Goal: Task Accomplishment & Management: Manage account settings

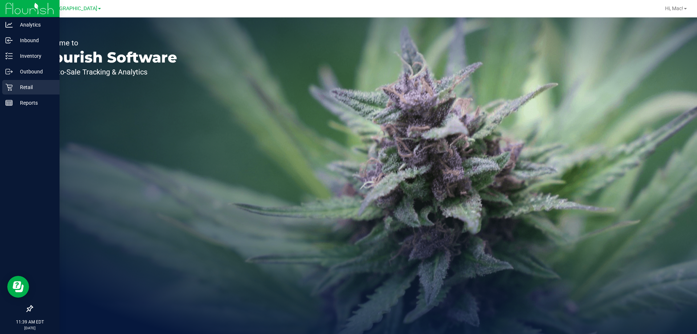
click at [33, 90] on p "Retail" at bounding box center [35, 87] width 44 height 9
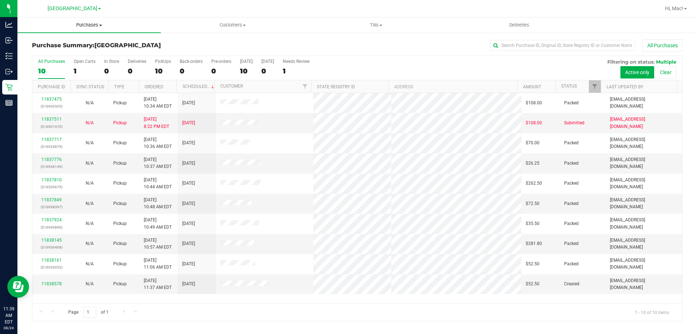
click at [98, 28] on span "Purchases" at bounding box center [88, 25] width 143 height 7
click at [103, 55] on li "Fulfillment" at bounding box center [88, 52] width 143 height 9
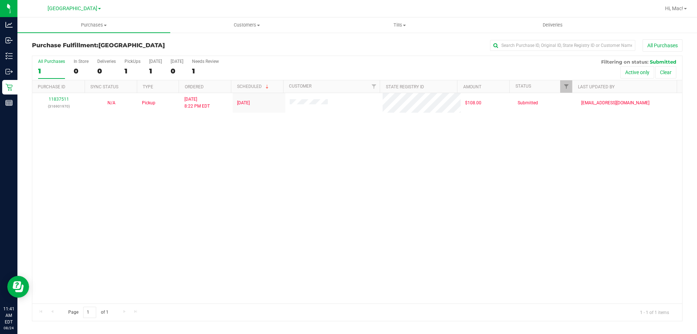
drag, startPoint x: 232, startPoint y: 192, endPoint x: 223, endPoint y: 191, distance: 9.5
click at [229, 192] on div "11837511 (316901970) N/A Pickup [DATE] 8:22 PM EDT 8/24/2025 $108.00 Submitted …" at bounding box center [357, 198] width 650 height 210
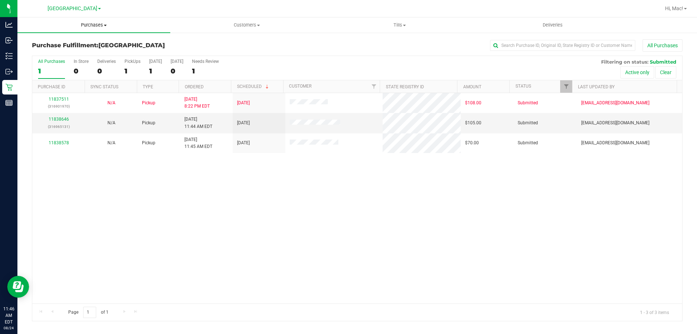
click at [99, 21] on uib-tab-heading "Purchases Summary of purchases Fulfillment All purchases" at bounding box center [93, 24] width 153 height 15
click at [94, 54] on li "Fulfillment" at bounding box center [93, 52] width 153 height 9
click at [61, 119] on link "11838646" at bounding box center [59, 119] width 20 height 5
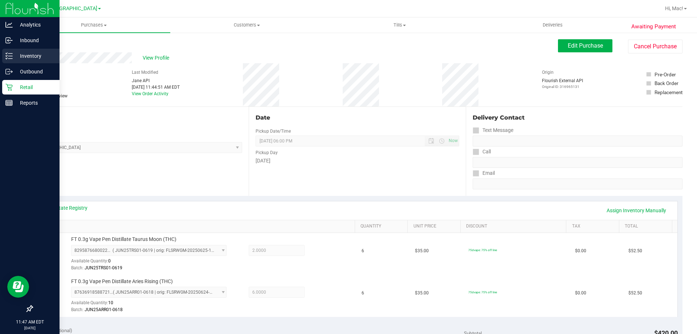
click at [13, 57] on p "Inventory" at bounding box center [35, 56] width 44 height 9
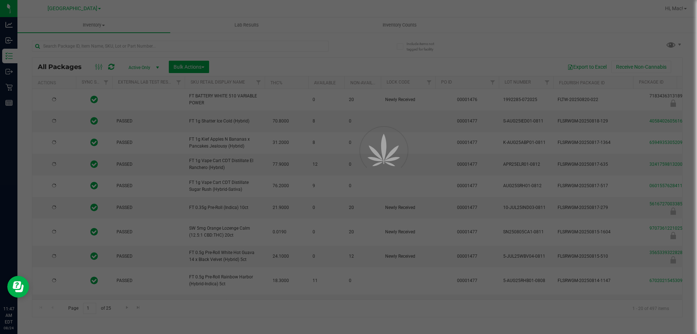
click at [132, 46] on div at bounding box center [348, 167] width 697 height 334
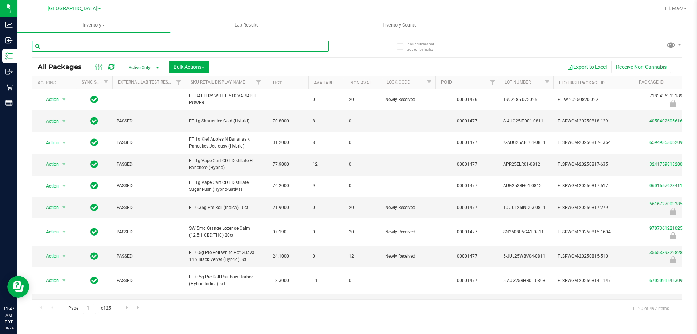
click at [133, 46] on input "text" at bounding box center [180, 46] width 297 height 11
type input "8295876680022804"
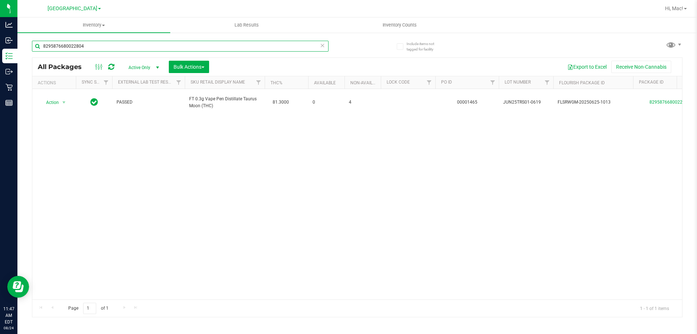
drag, startPoint x: 105, startPoint y: 42, endPoint x: 96, endPoint y: 43, distance: 9.1
click at [96, 42] on input "8295876680022804" at bounding box center [180, 46] width 297 height 11
drag, startPoint x: 291, startPoint y: 179, endPoint x: 285, endPoint y: 173, distance: 8.5
click at [291, 179] on div "Action Action Adjust qty Create package Edit attributes Global inventory Locate…" at bounding box center [357, 194] width 650 height 210
click at [324, 47] on icon at bounding box center [322, 45] width 5 height 9
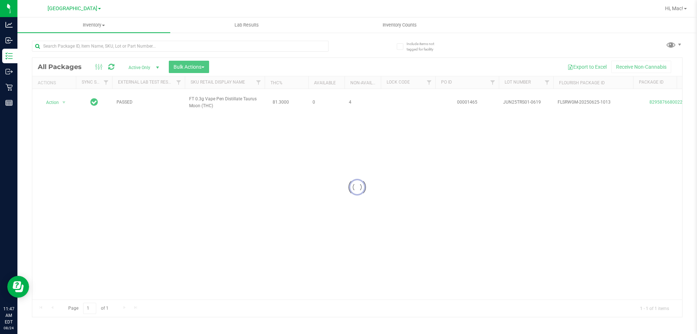
click at [228, 58] on div "All Packages Active Only Active Only Lab Samples Locked All External Internal B…" at bounding box center [357, 67] width 650 height 18
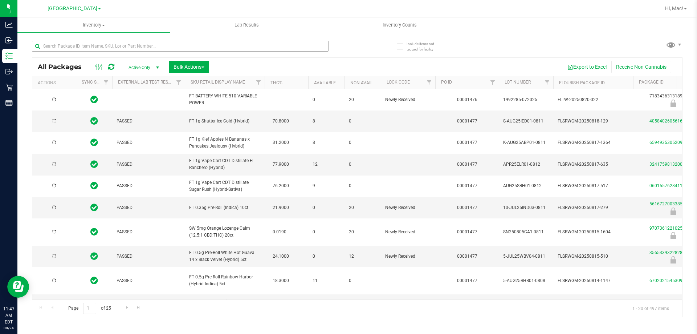
type input "[DATE]"
click at [222, 46] on input "text" at bounding box center [180, 46] width 297 height 11
type input "MAY25TRS01-0603"
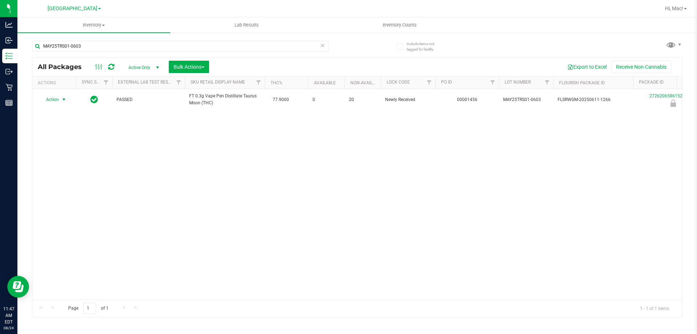
drag, startPoint x: 62, startPoint y: 99, endPoint x: 61, endPoint y: 133, distance: 34.2
click at [62, 99] on span "select" at bounding box center [64, 100] width 6 height 6
click at [69, 180] on li "Unlock package" at bounding box center [63, 185] width 46 height 11
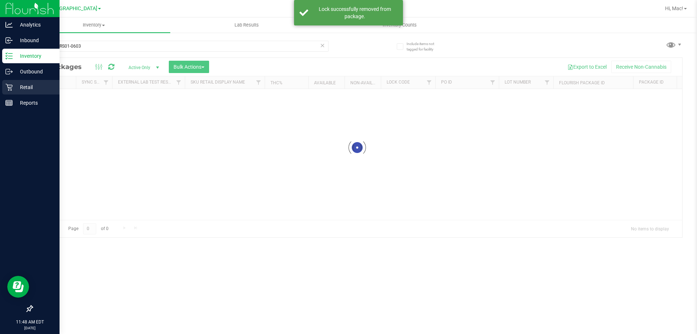
click at [11, 88] on icon at bounding box center [8, 87] width 7 height 7
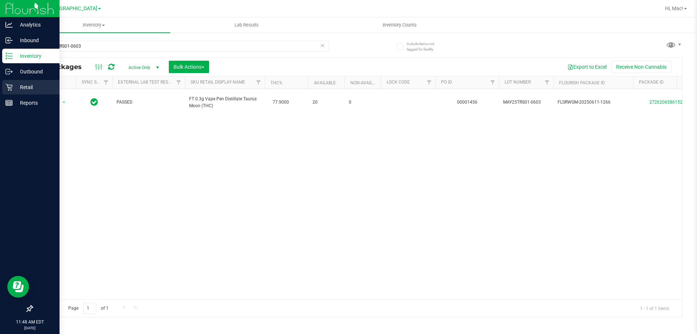
click at [40, 90] on p "Retail" at bounding box center [35, 87] width 44 height 9
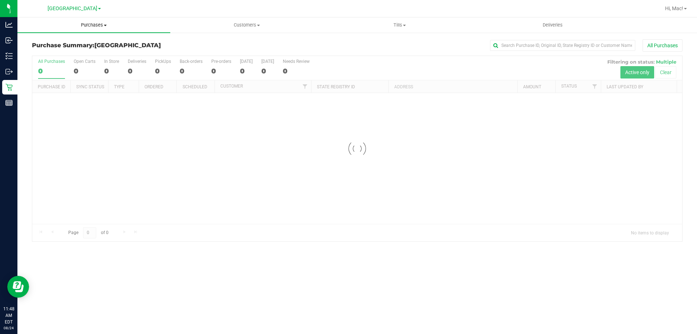
click at [104, 21] on uib-tab-heading "Purchases Summary of purchases Fulfillment All purchases" at bounding box center [93, 24] width 153 height 15
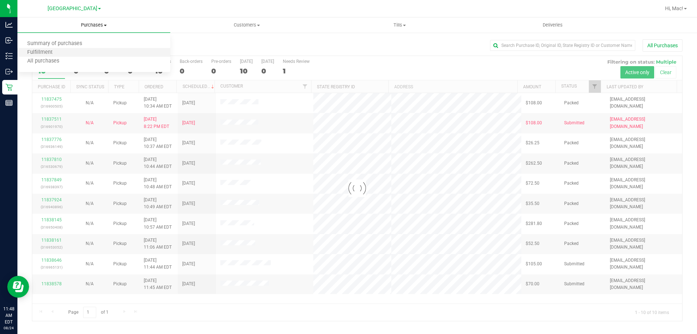
click at [88, 54] on li "Fulfillment" at bounding box center [93, 52] width 153 height 9
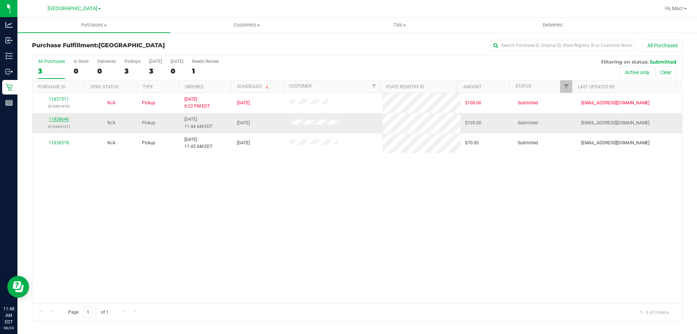
click at [57, 119] on link "11838646" at bounding box center [59, 119] width 20 height 5
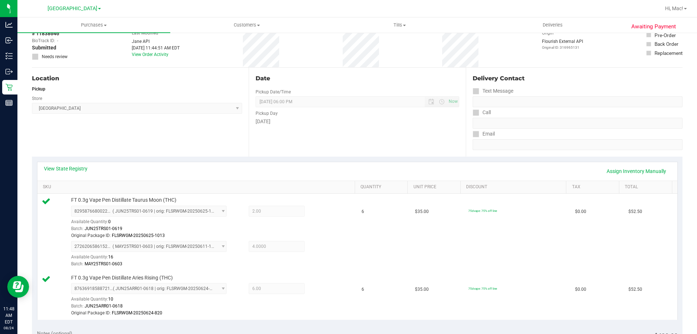
scroll to position [145, 0]
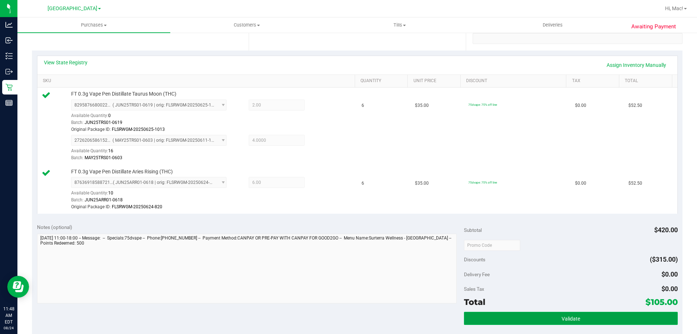
click at [525, 317] on button "Validate" at bounding box center [571, 318] width 214 height 13
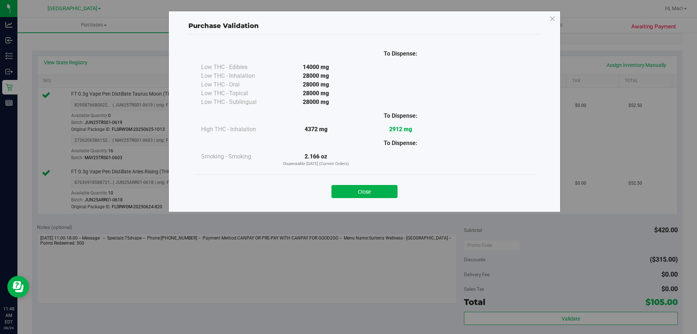
click at [366, 177] on div "Close" at bounding box center [364, 188] width 341 height 29
drag, startPoint x: 369, startPoint y: 187, endPoint x: 370, endPoint y: 192, distance: 6.0
click at [369, 190] on button "Close" at bounding box center [365, 191] width 66 height 13
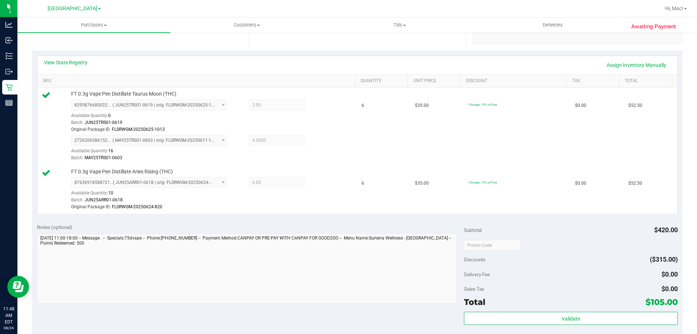
scroll to position [291, 0]
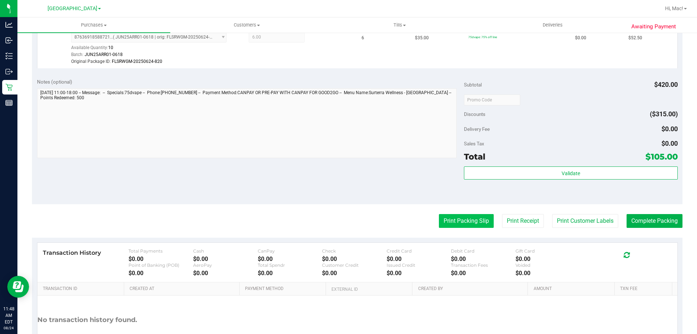
click at [464, 222] on button "Print Packing Slip" at bounding box center [466, 221] width 55 height 14
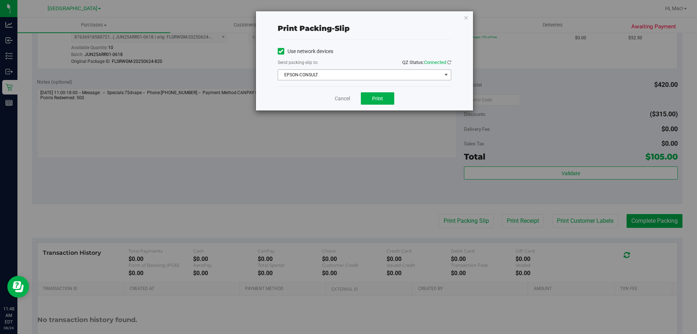
click at [370, 71] on span "EPSON-CONSULT" at bounding box center [360, 75] width 164 height 10
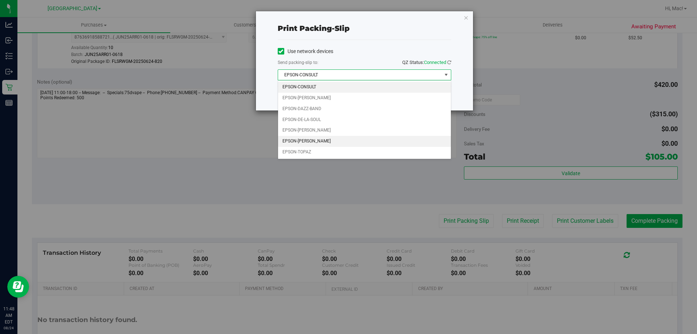
drag, startPoint x: 361, startPoint y: 138, endPoint x: 369, endPoint y: 127, distance: 13.0
click at [361, 138] on li "EPSON-[PERSON_NAME]" at bounding box center [364, 141] width 173 height 11
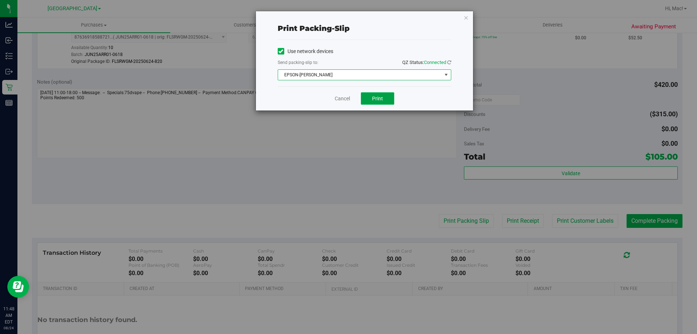
click at [372, 98] on span "Print" at bounding box center [377, 99] width 11 height 6
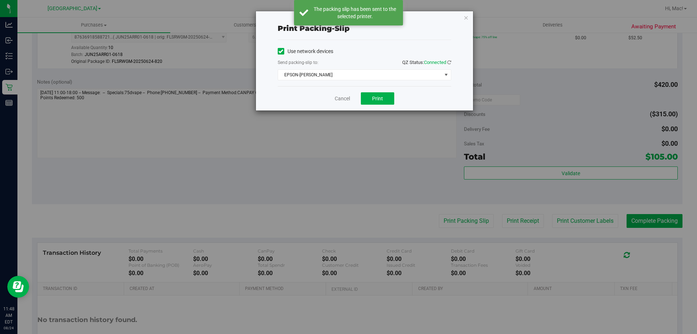
click at [468, 15] on icon "button" at bounding box center [466, 17] width 5 height 9
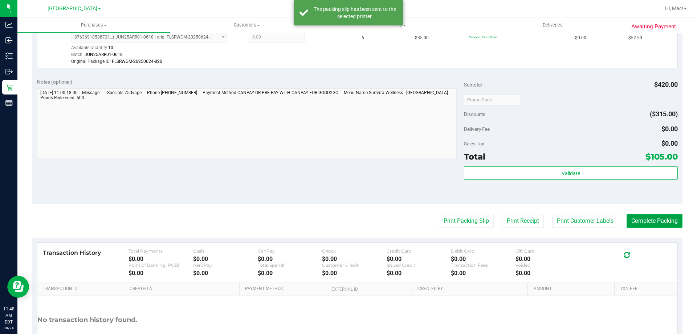
click at [645, 222] on button "Complete Packing" at bounding box center [655, 221] width 56 height 14
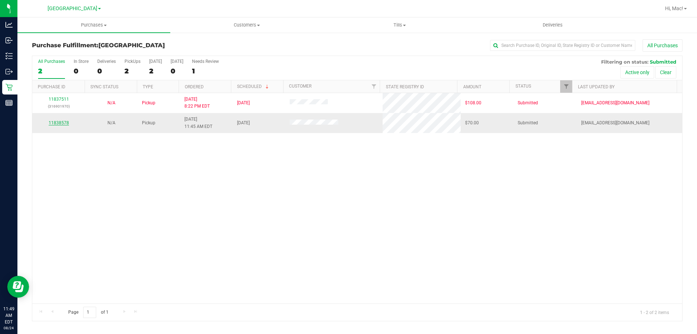
click at [56, 124] on link "11838578" at bounding box center [59, 122] width 20 height 5
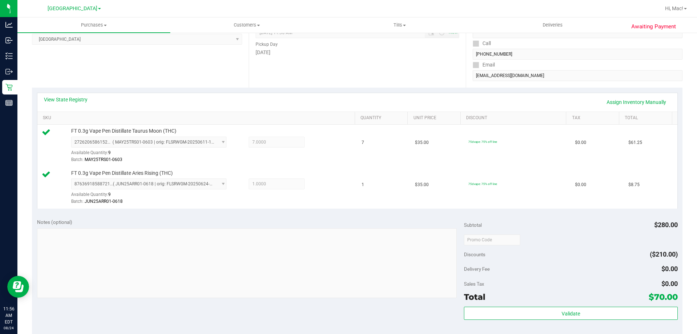
scroll to position [109, 0]
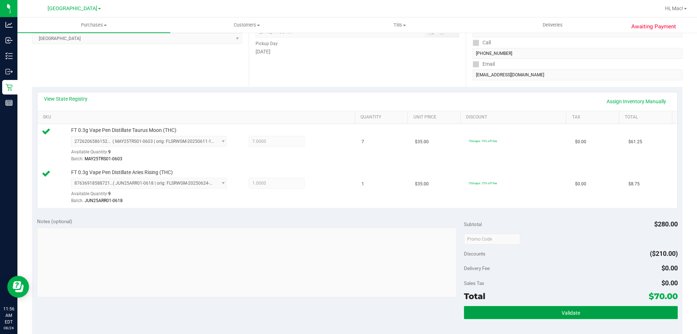
drag, startPoint x: 538, startPoint y: 313, endPoint x: 533, endPoint y: 312, distance: 4.4
click at [535, 312] on button "Validate" at bounding box center [571, 312] width 214 height 13
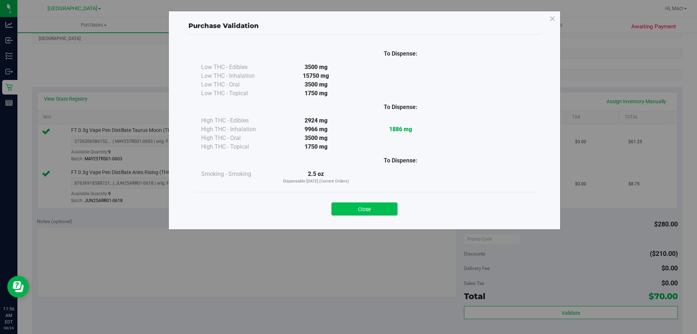
click at [368, 208] on button "Close" at bounding box center [365, 208] width 66 height 13
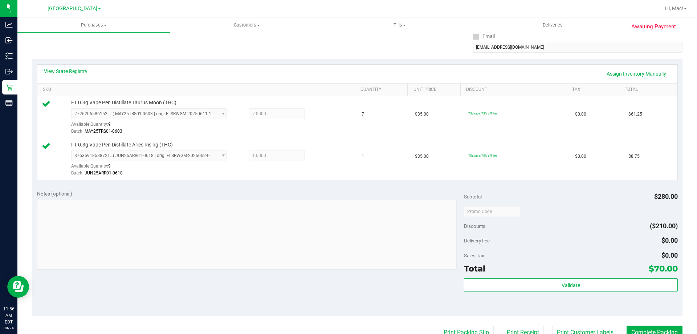
scroll to position [182, 0]
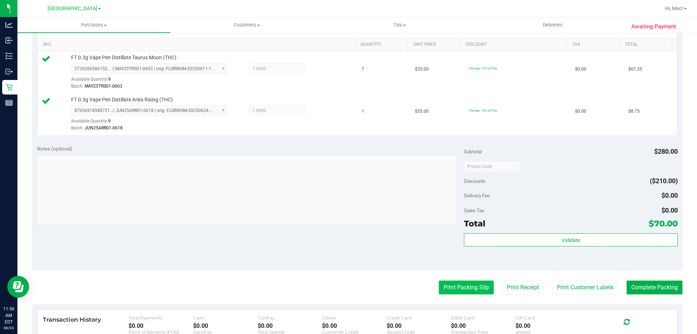
click at [469, 285] on button "Print Packing Slip" at bounding box center [466, 287] width 55 height 14
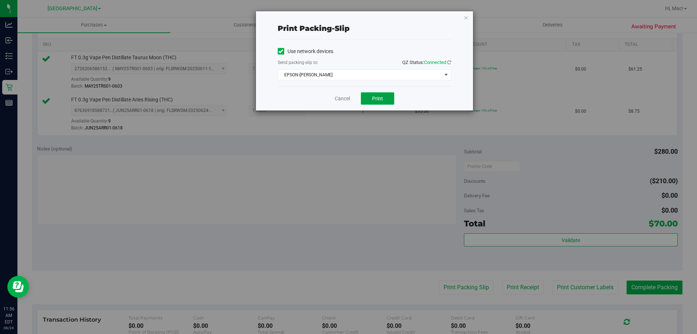
click at [365, 100] on button "Print" at bounding box center [377, 98] width 33 height 12
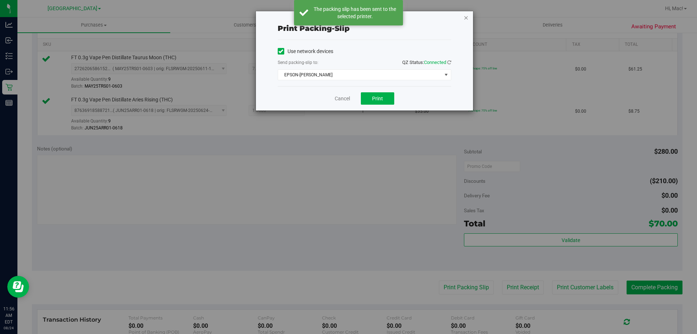
click at [466, 18] on icon "button" at bounding box center [466, 17] width 5 height 9
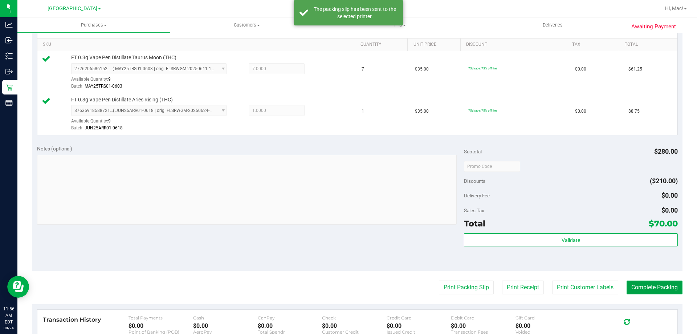
click at [635, 285] on button "Complete Packing" at bounding box center [655, 287] width 56 height 14
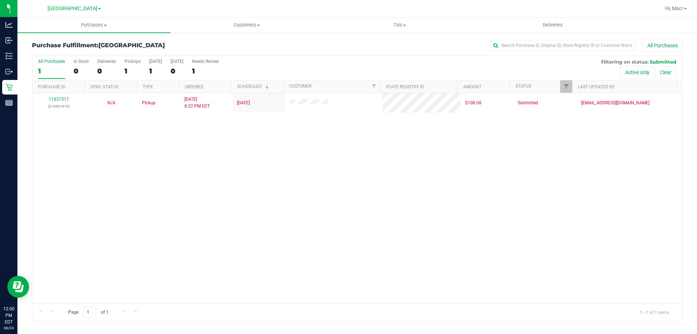
drag, startPoint x: 590, startPoint y: 187, endPoint x: 585, endPoint y: 192, distance: 6.4
click at [588, 189] on div "11837511 (316901970) N/A Pickup [DATE] 8:22 PM EDT 8/24/2025 $108.00 Submitted …" at bounding box center [357, 198] width 650 height 210
drag, startPoint x: 467, startPoint y: 228, endPoint x: 391, endPoint y: 206, distance: 79.0
click at [462, 226] on div "11837511 (316901970) N/A Pickup [DATE] 8:22 PM EDT 8/24/2025 $108.00 Submitted …" at bounding box center [357, 198] width 650 height 210
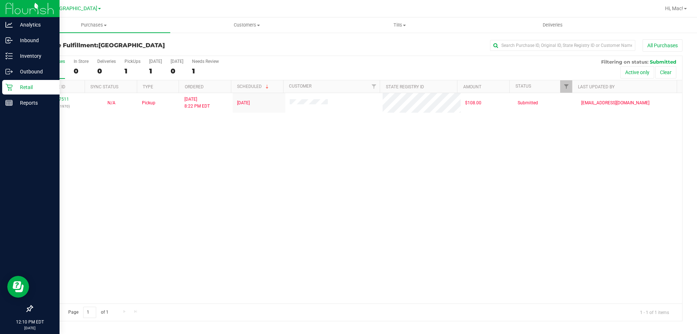
drag, startPoint x: 13, startPoint y: 87, endPoint x: 23, endPoint y: 88, distance: 9.2
click at [13, 86] on p "Retail" at bounding box center [35, 87] width 44 height 9
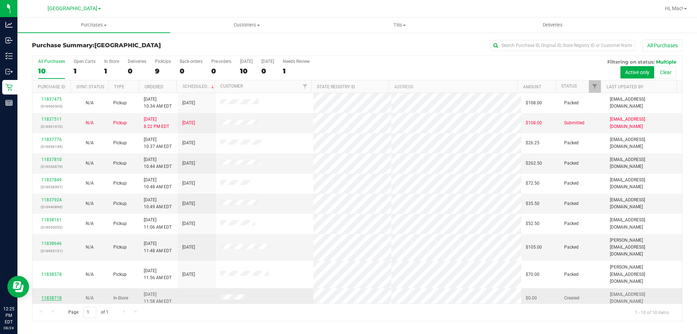
click at [57, 295] on link "11838718" at bounding box center [51, 297] width 20 height 5
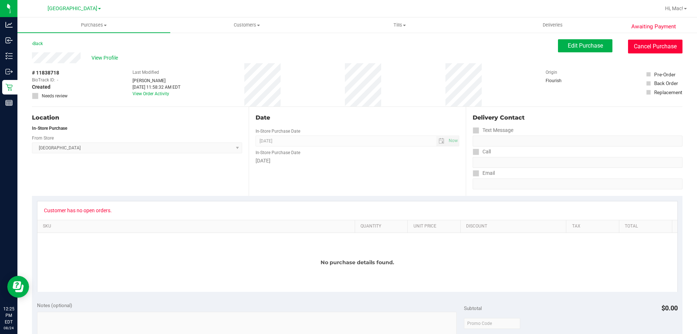
click at [633, 49] on button "Cancel Purchase" at bounding box center [655, 47] width 54 height 14
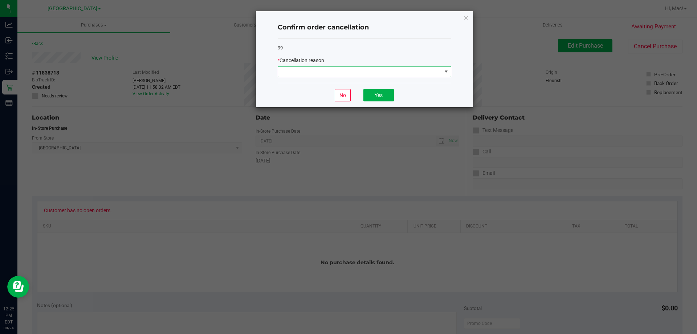
click at [343, 74] on span at bounding box center [360, 71] width 164 height 10
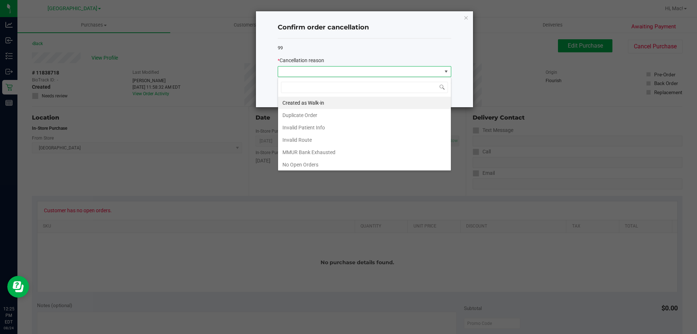
scroll to position [11, 174]
click at [308, 163] on li "No Open Orders" at bounding box center [364, 164] width 173 height 12
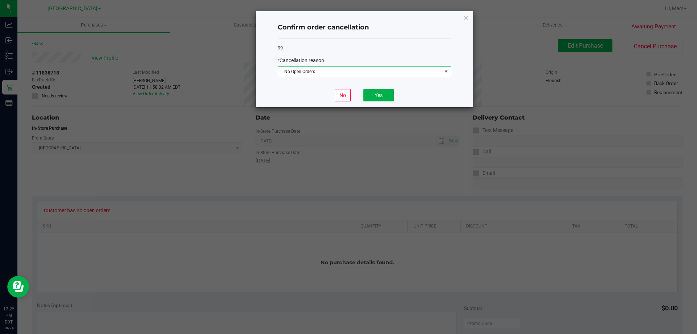
click at [413, 81] on div "99 * Cancellation reason No Open Orders" at bounding box center [365, 60] width 174 height 45
click at [384, 92] on button "Yes" at bounding box center [379, 95] width 31 height 12
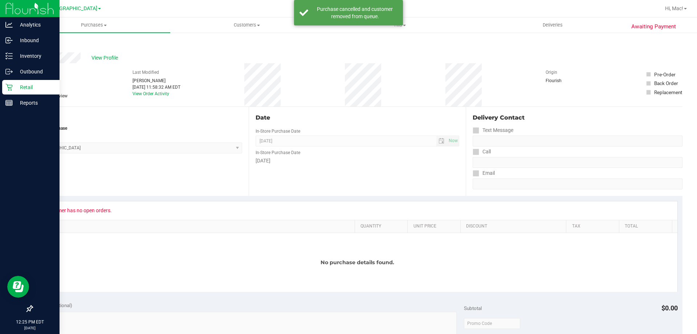
click at [13, 84] on p "Retail" at bounding box center [35, 87] width 44 height 9
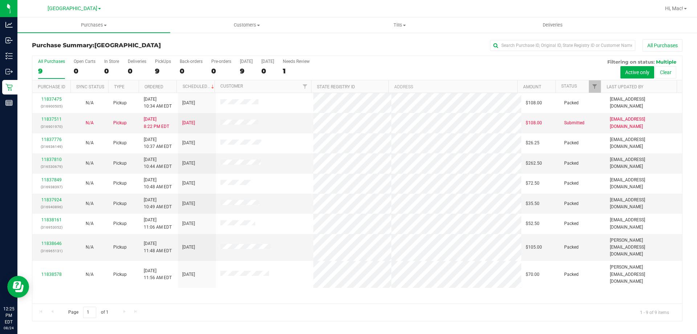
click at [307, 281] on div "11837475 (316900505) N/A Pickup [DATE] 10:34 AM EDT 8/24/2025 $108.00 Packed [E…" at bounding box center [357, 198] width 650 height 210
click at [210, 21] on uib-tab-heading "Customers All customers Add a new customer All physicians" at bounding box center [247, 25] width 152 height 15
click at [205, 44] on span "All customers" at bounding box center [196, 44] width 52 height 6
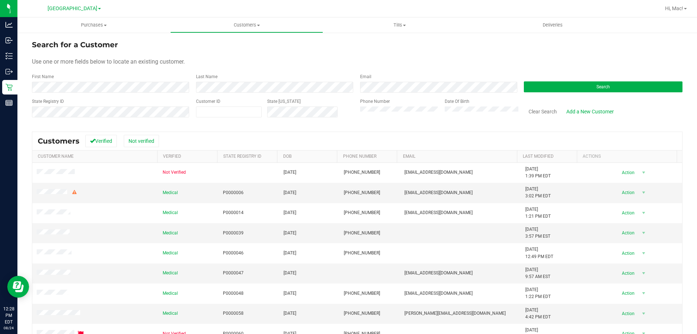
drag, startPoint x: 353, startPoint y: 113, endPoint x: 357, endPoint y: 113, distance: 3.6
click at [355, 113] on div "Phone Number Date Of Birth" at bounding box center [437, 111] width 164 height 26
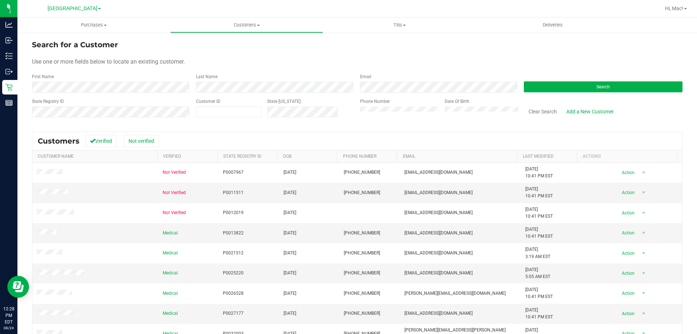
click at [106, 67] on form "Search for a Customer Use one or more fields below to locate an existing custom…" at bounding box center [357, 81] width 651 height 85
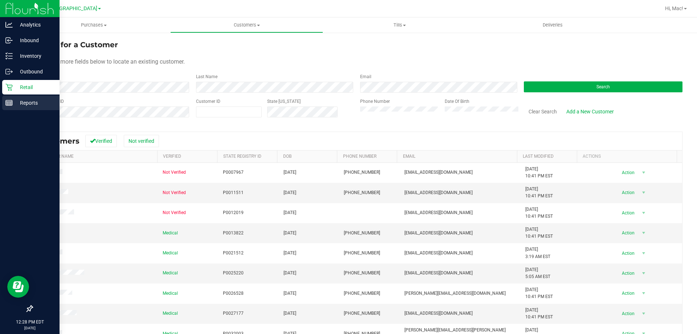
click at [13, 101] on p "Reports" at bounding box center [35, 102] width 44 height 9
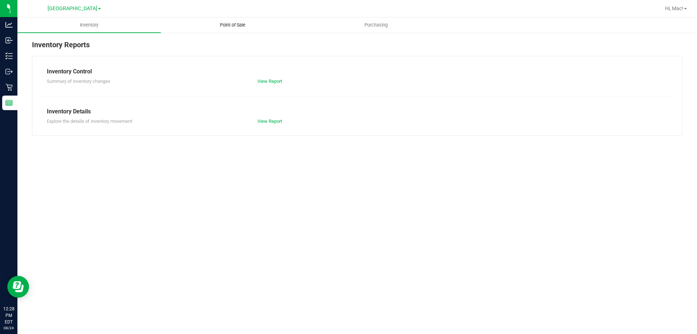
click at [237, 27] on span "Point of Sale" at bounding box center [232, 25] width 45 height 7
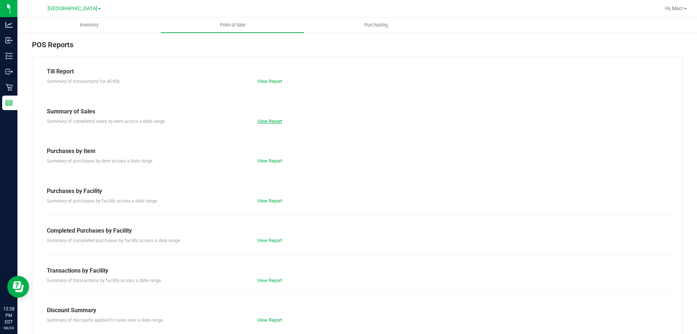
click at [272, 122] on link "View Report" at bounding box center [269, 120] width 25 height 5
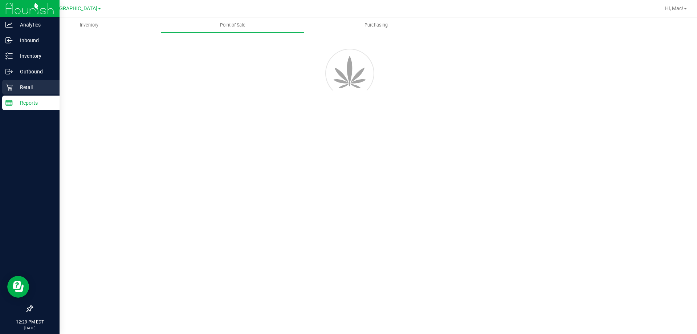
click at [33, 87] on p "Retail" at bounding box center [35, 87] width 44 height 9
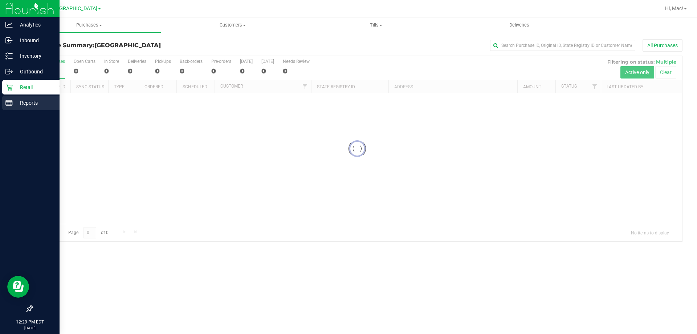
click at [31, 106] on p "Reports" at bounding box center [35, 102] width 44 height 9
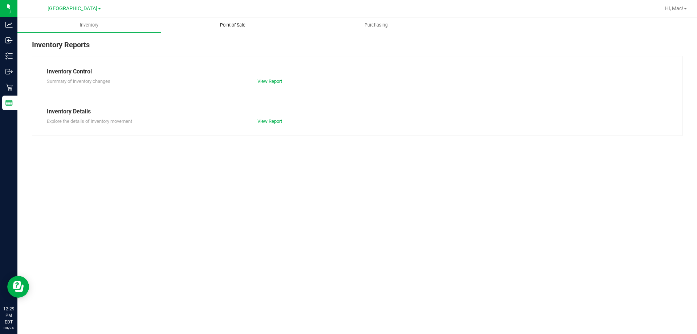
click at [211, 21] on uib-tab-heading "Point of Sale" at bounding box center [232, 25] width 143 height 15
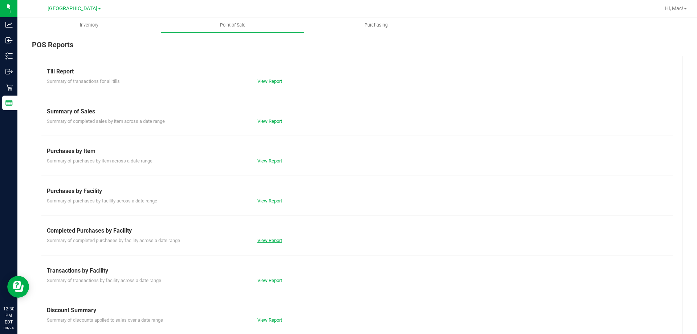
click at [264, 238] on link "View Report" at bounding box center [269, 240] width 25 height 5
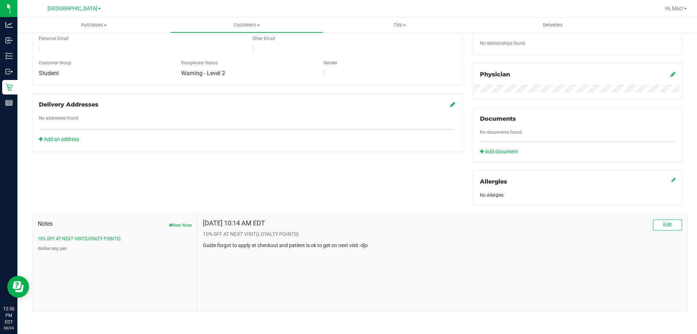
scroll to position [191, 0]
drag, startPoint x: 373, startPoint y: 245, endPoint x: 202, endPoint y: 247, distance: 171.8
click at [203, 247] on p "Guide forgot to apply at checkout and patient is ok to get on next visit -djo" at bounding box center [442, 245] width 479 height 8
click at [275, 257] on div "[DATE] 10:14 AM EDT Edit 10% 0FF AT NEXT VISIT(LOYALTY POINTS) Guide forgot to …" at bounding box center [443, 261] width 490 height 97
click at [140, 199] on div "Member Info * First Name * Last Name Preferred Name * Date of Birth (MM/DD/YYYY…" at bounding box center [358, 125] width 662 height 372
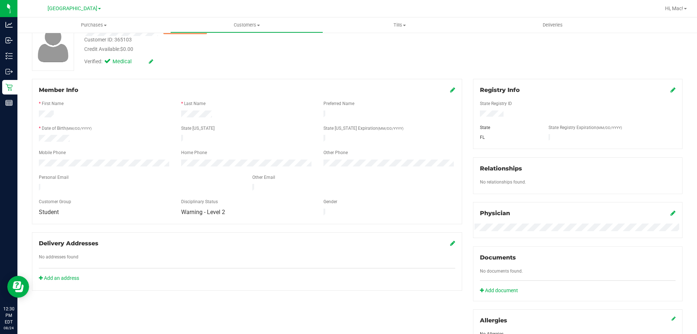
scroll to position [155, 0]
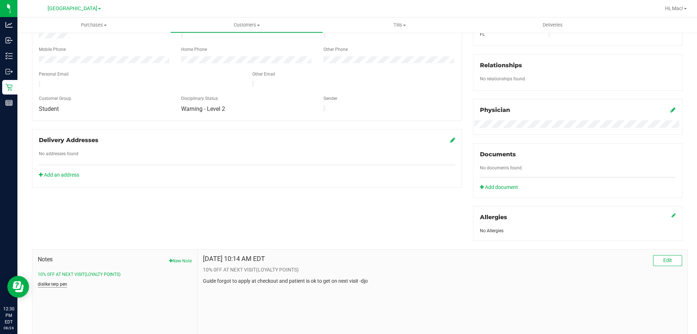
click at [58, 285] on button "dislike terp pen" at bounding box center [52, 284] width 29 height 7
drag, startPoint x: 341, startPoint y: 280, endPoint x: 465, endPoint y: 301, distance: 126.1
click at [460, 299] on div "[DATE] 10:07 AM EDT Edit dislike terp pen says coils dont work and they can see…" at bounding box center [443, 298] width 490 height 97
click at [466, 303] on div "[DATE] 10:07 AM EDT Edit dislike terp pen says coils dont work and they can see…" at bounding box center [443, 298] width 490 height 97
drag, startPoint x: 358, startPoint y: 226, endPoint x: 353, endPoint y: 224, distance: 5.5
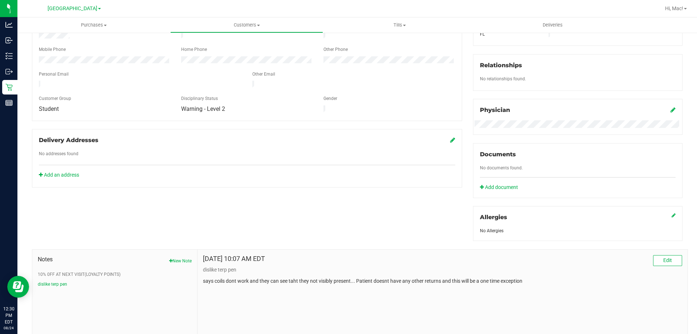
click at [357, 225] on div "Member Info * First Name * Last Name Preferred Name * Date of Birth (MM/DD/YYYY…" at bounding box center [358, 162] width 662 height 372
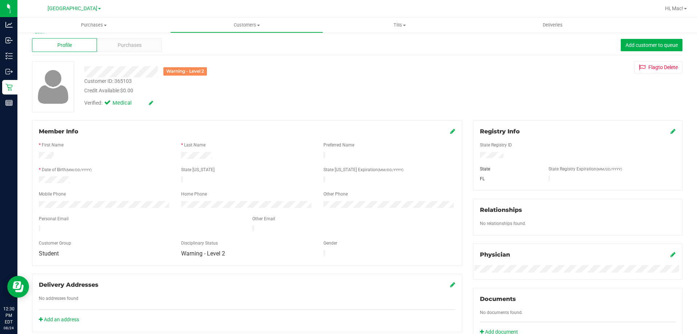
scroll to position [10, 0]
click at [108, 41] on div "Purchases" at bounding box center [129, 46] width 65 height 14
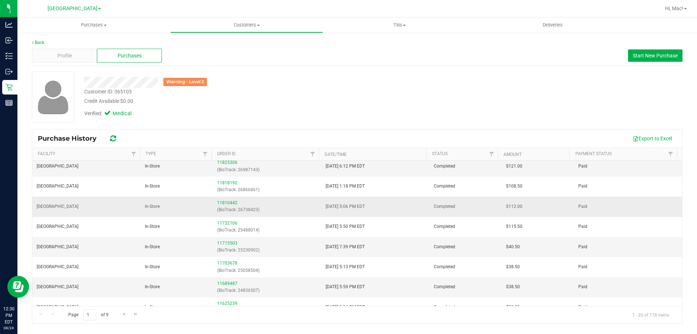
scroll to position [36, 0]
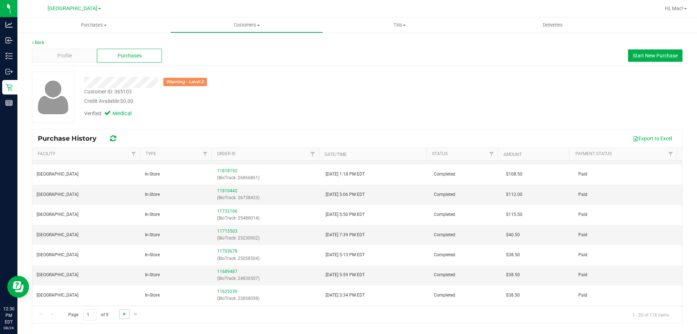
click at [124, 316] on span "Go to the next page" at bounding box center [125, 314] width 6 height 6
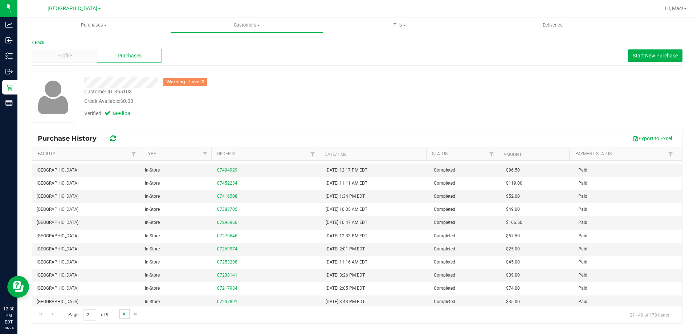
scroll to position [0, 0]
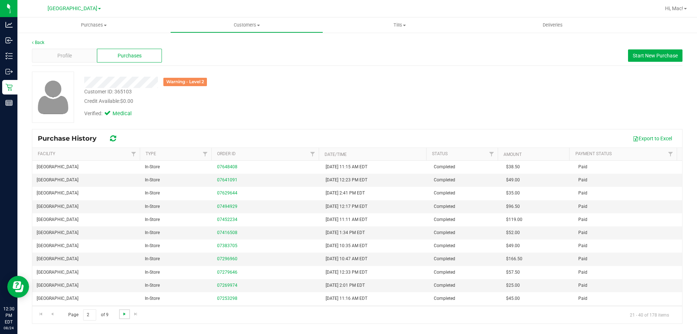
click at [124, 316] on span "Go to the next page" at bounding box center [125, 314] width 6 height 6
click at [123, 315] on span "Go to the next page" at bounding box center [125, 314] width 6 height 6
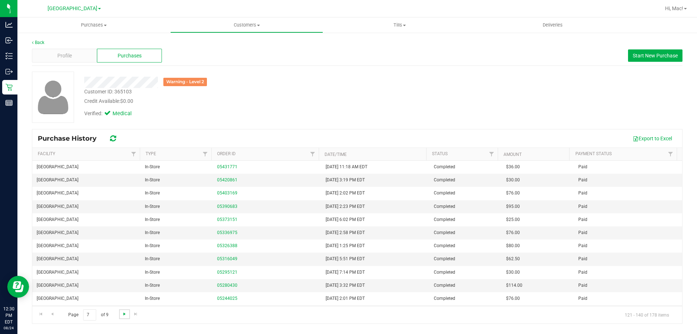
click at [123, 315] on span "Go to the next page" at bounding box center [125, 314] width 6 height 6
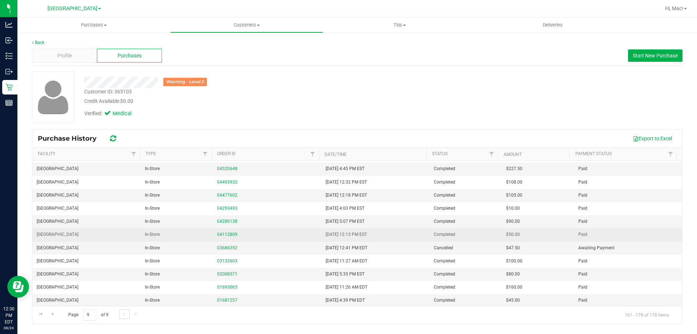
scroll to position [91, 0]
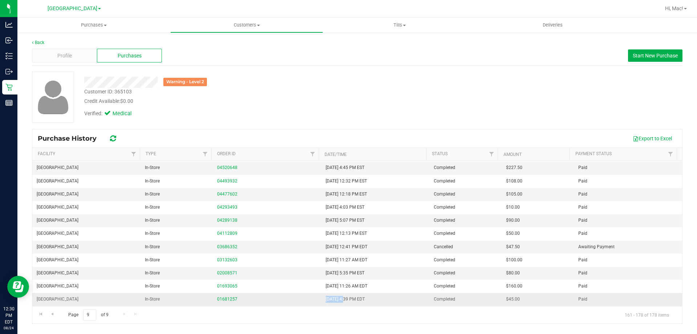
drag, startPoint x: 343, startPoint y: 299, endPoint x: 323, endPoint y: 299, distance: 20.3
click at [323, 299] on td "[DATE] 4:39 PM EDT" at bounding box center [375, 299] width 108 height 13
click at [88, 315] on input "9" at bounding box center [89, 314] width 13 height 11
click at [174, 316] on div "Page 9 of 9 161 - 178 of 178 items" at bounding box center [357, 314] width 650 height 17
click at [54, 314] on span "Go to the previous page" at bounding box center [52, 314] width 6 height 6
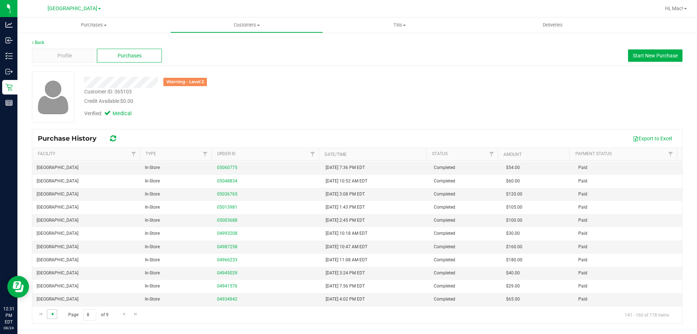
scroll to position [0, 0]
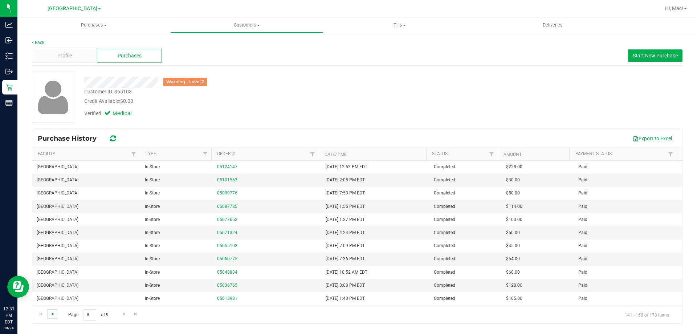
click at [54, 314] on span "Go to the previous page" at bounding box center [52, 314] width 6 height 6
click at [54, 312] on span "Go to the previous page" at bounding box center [52, 314] width 6 height 6
click at [53, 314] on span "Go to the previous page" at bounding box center [52, 314] width 6 height 6
click at [53, 315] on span "Go to the previous page" at bounding box center [52, 314] width 6 height 6
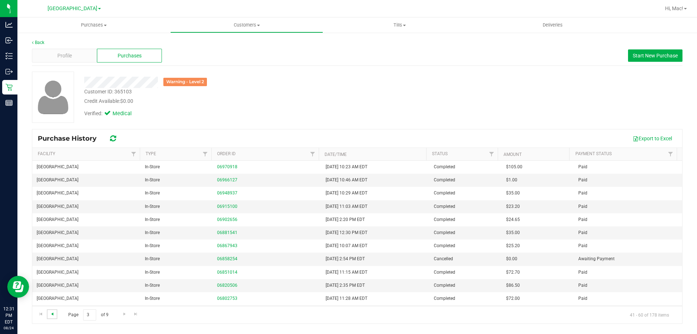
click at [49, 314] on span "Go to the previous page" at bounding box center [52, 314] width 6 height 6
click at [52, 314] on span "Go to the previous page" at bounding box center [52, 314] width 6 height 6
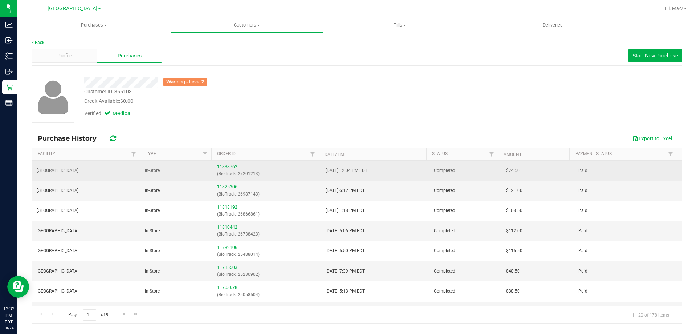
click at [230, 164] on div "11838762 (BioTrack: 27201213)" at bounding box center [267, 170] width 100 height 14
click at [234, 166] on link "11838762" at bounding box center [227, 166] width 20 height 5
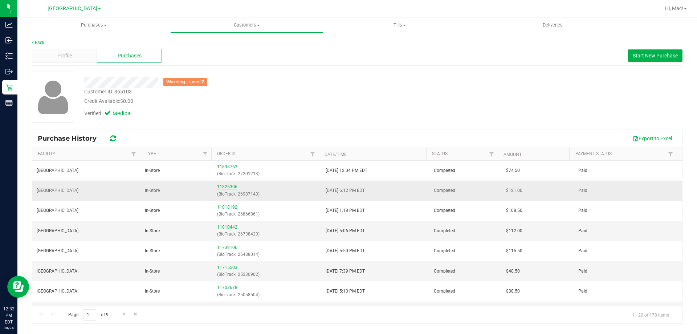
click at [227, 187] on link "11825306" at bounding box center [227, 186] width 20 height 5
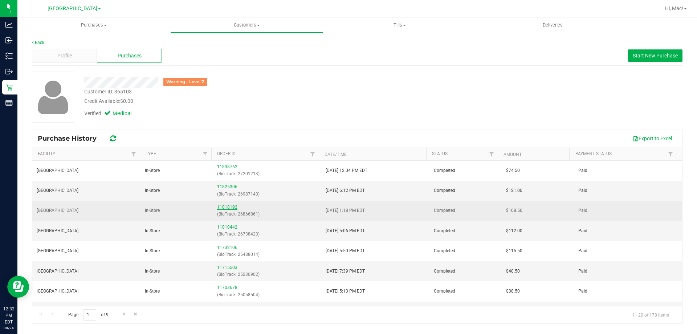
click at [232, 206] on link "11818192" at bounding box center [227, 206] width 20 height 5
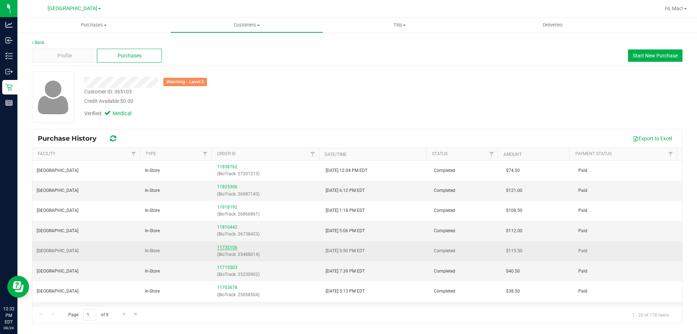
click at [229, 248] on link "11732106" at bounding box center [227, 247] width 20 height 5
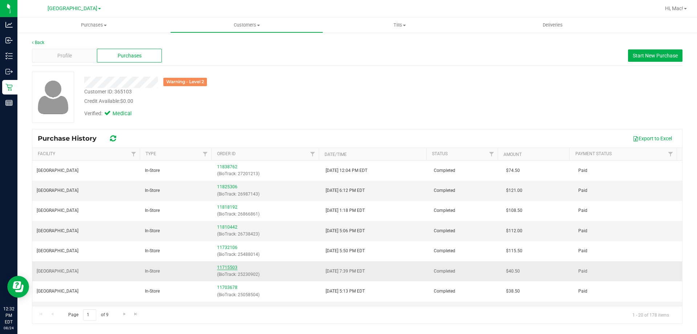
click at [225, 265] on link "11715503" at bounding box center [227, 267] width 20 height 5
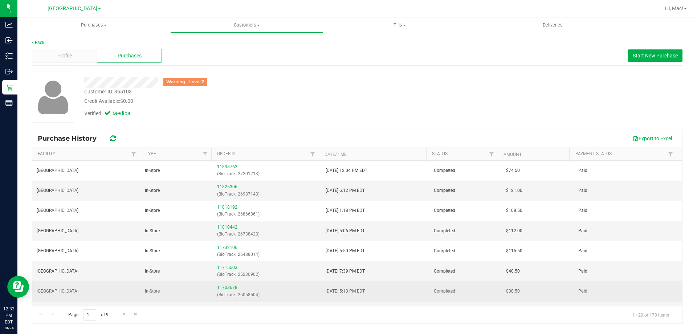
click at [226, 289] on link "11703678" at bounding box center [227, 287] width 20 height 5
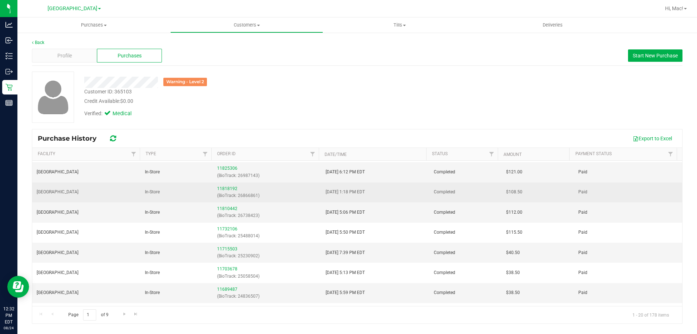
scroll to position [36, 0]
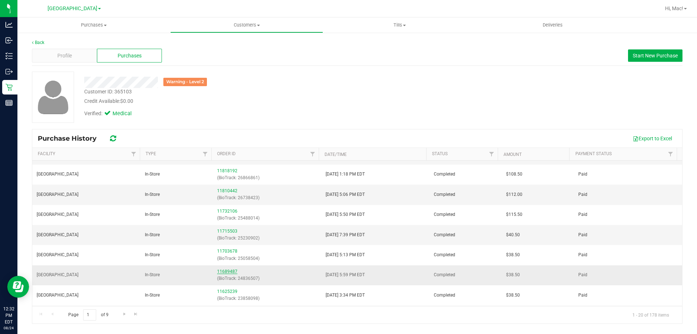
click at [226, 271] on link "11689487" at bounding box center [227, 271] width 20 height 5
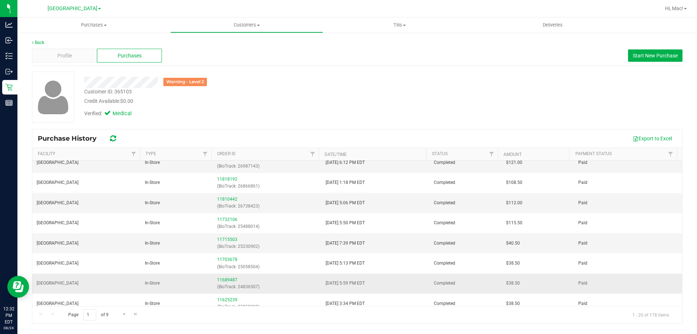
scroll to position [36, 0]
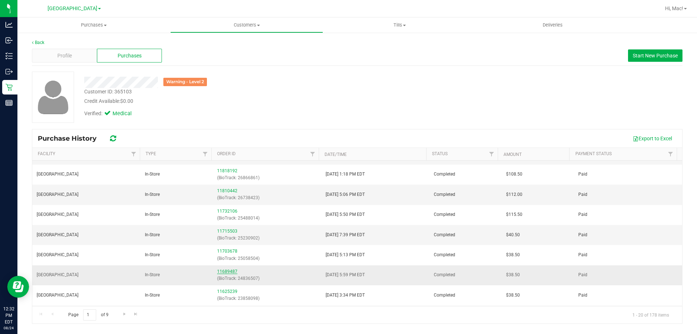
click at [228, 270] on link "11689487" at bounding box center [227, 271] width 20 height 5
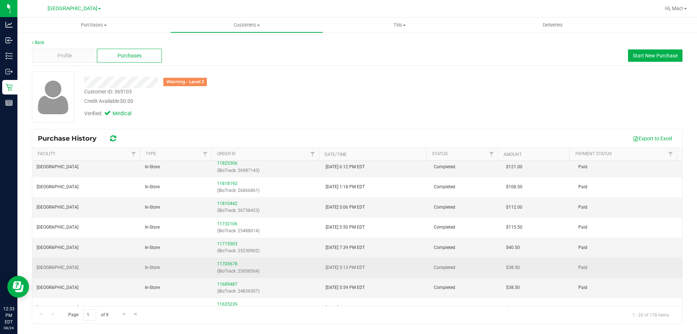
scroll to position [36, 0]
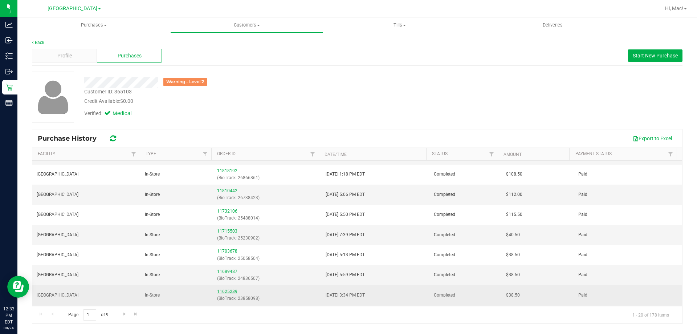
click at [227, 289] on link "11625239" at bounding box center [227, 291] width 20 height 5
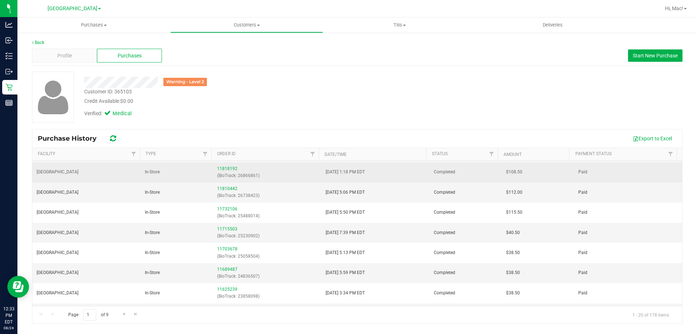
scroll to position [109, 0]
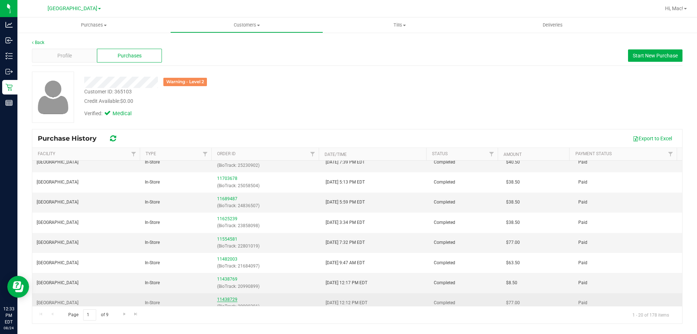
click at [226, 297] on link "11438729" at bounding box center [227, 299] width 20 height 5
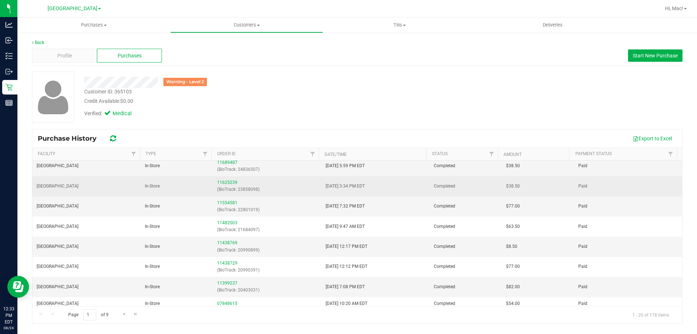
scroll to position [182, 0]
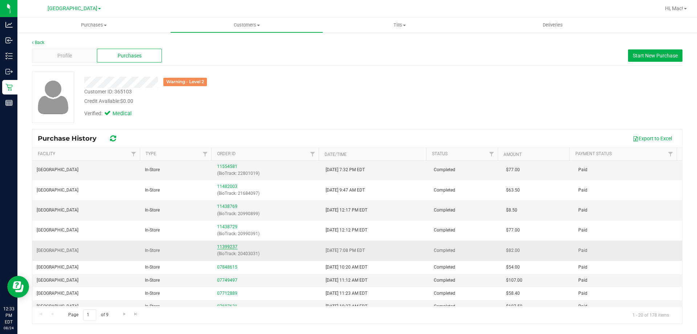
click at [230, 247] on link "11399237" at bounding box center [227, 246] width 20 height 5
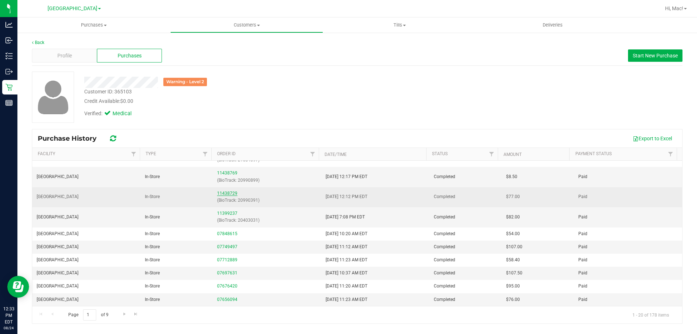
click at [223, 192] on link "11438729" at bounding box center [227, 193] width 20 height 5
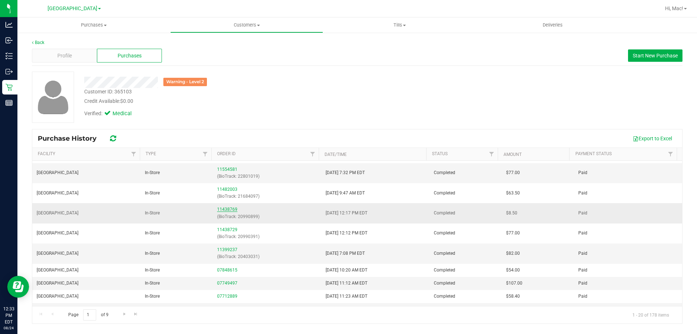
click at [224, 208] on link "11438769" at bounding box center [227, 209] width 20 height 5
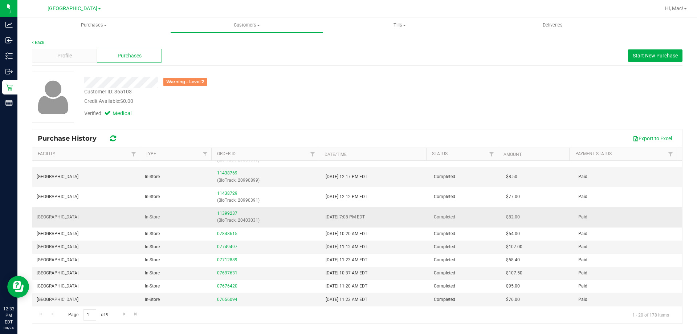
scroll to position [179, 0]
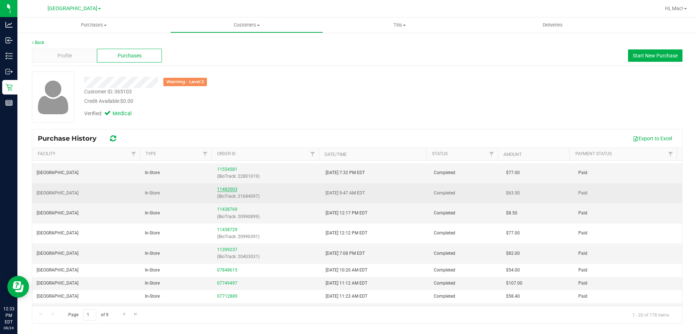
click at [225, 189] on link "11482003" at bounding box center [227, 189] width 20 height 5
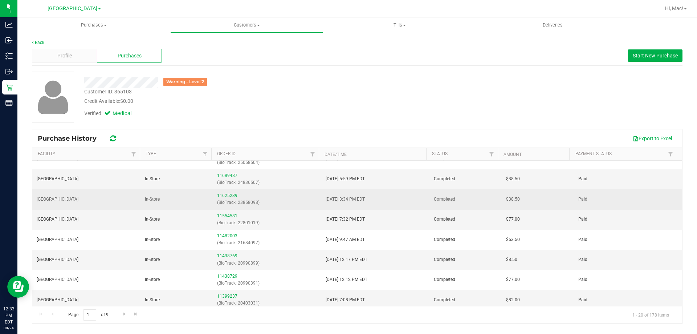
scroll to position [145, 0]
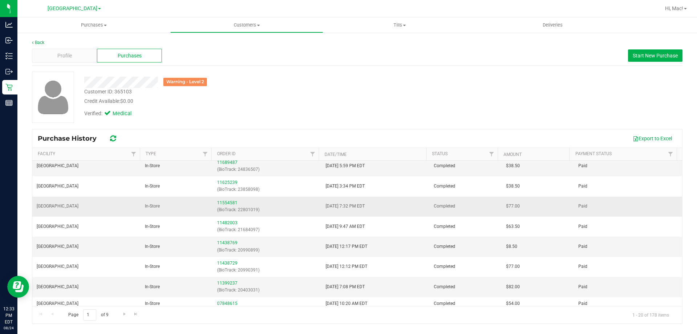
click at [226, 200] on div "11554581 (BioTrack: 22801019)" at bounding box center [267, 206] width 100 height 14
click at [227, 202] on link "11554581" at bounding box center [227, 202] width 20 height 5
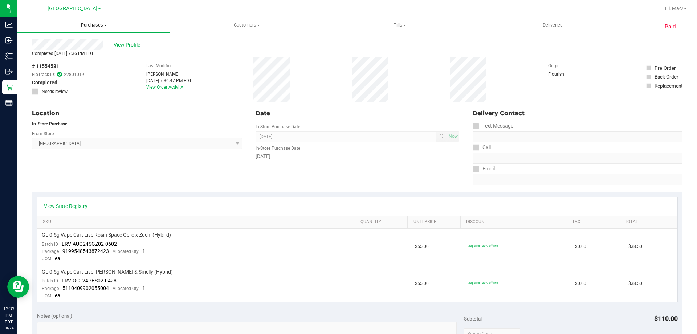
scroll to position [36, 0]
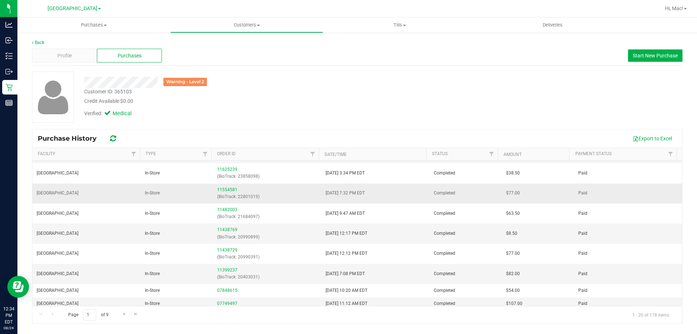
scroll to position [145, 0]
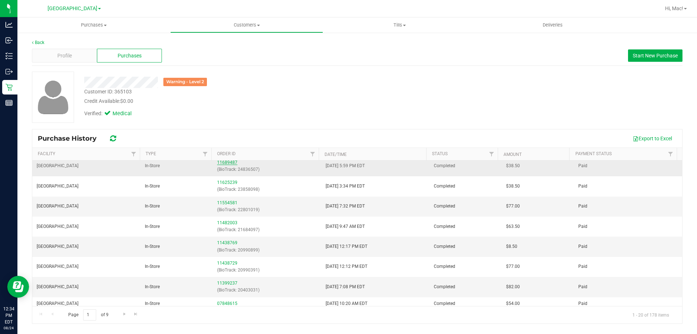
click at [229, 163] on link "11689487" at bounding box center [227, 162] width 20 height 5
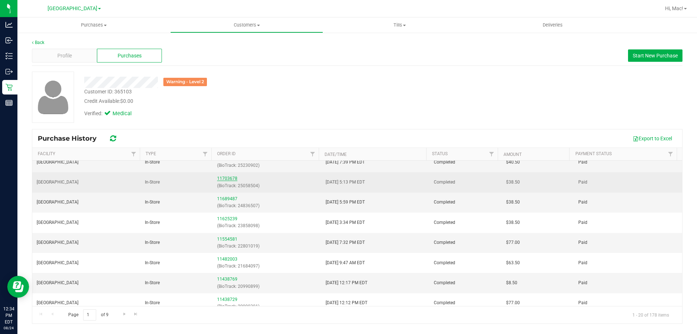
click at [232, 178] on link "11703678" at bounding box center [227, 178] width 20 height 5
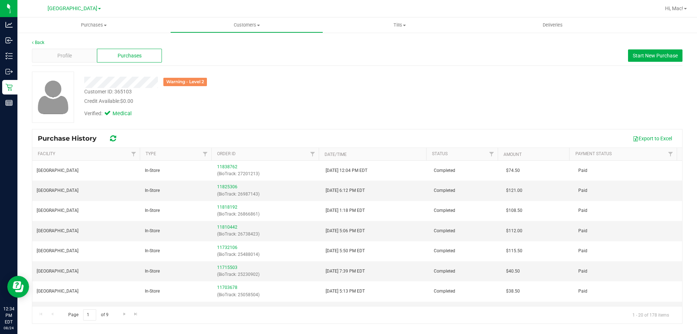
click at [348, 88] on div "Customer ID: 365103 Credit Available: $0.00" at bounding box center [244, 96] width 331 height 17
click at [37, 43] on link "Back" at bounding box center [38, 42] width 12 height 5
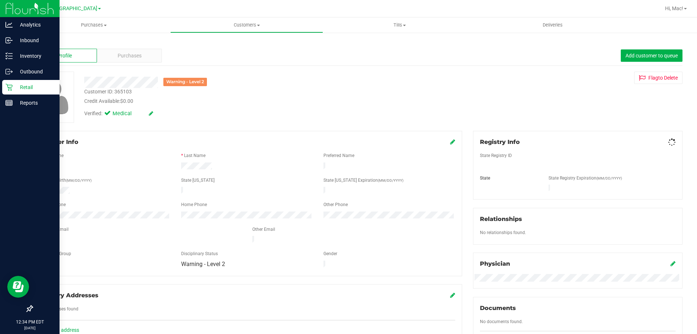
click at [7, 89] on icon at bounding box center [8, 87] width 7 height 7
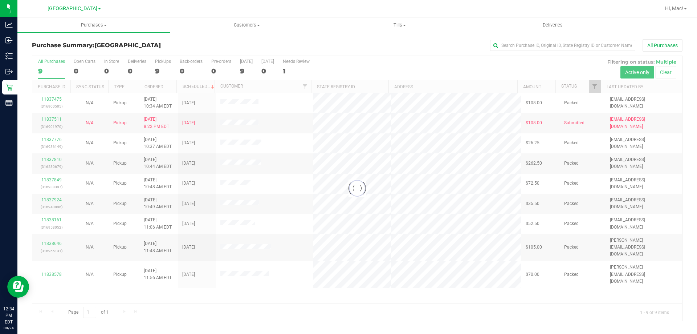
click at [370, 65] on div at bounding box center [357, 188] width 650 height 265
click at [400, 293] on div at bounding box center [357, 188] width 650 height 265
click at [399, 292] on div at bounding box center [357, 188] width 650 height 265
click at [398, 292] on div at bounding box center [357, 188] width 650 height 265
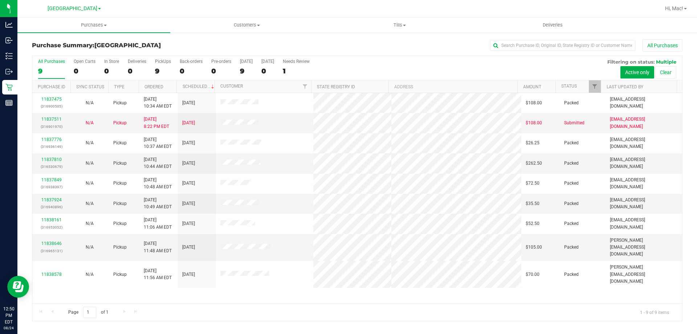
click at [386, 284] on div "11837475 (316900505) N/A Pickup [DATE] 10:34 AM EDT 8/24/2025 $108.00 Packed [E…" at bounding box center [357, 198] width 650 height 210
click at [391, 70] on div "All Purchases 9 Open Carts 0 In Store 0 Deliveries 0 PickUps 9 Back-orders 0 Pr…" at bounding box center [357, 68] width 650 height 24
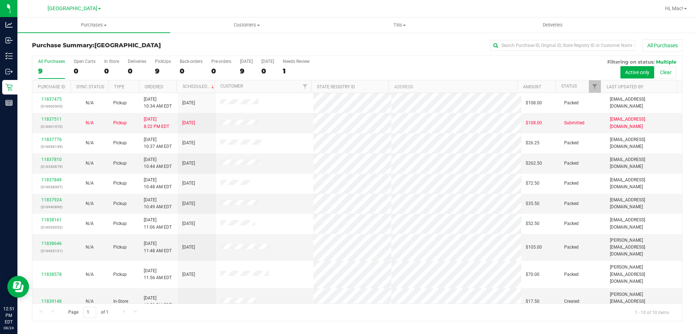
click at [299, 297] on div "11837475 (316900505) N/A Pickup [DATE] 10:34 AM EDT 8/24/2025 $108.00 Packed [E…" at bounding box center [357, 198] width 650 height 210
click at [334, 69] on div "All Purchases 9 Open Carts 0 In Store 0 Deliveries 0 PickUps 9 Back-orders 0 Pr…" at bounding box center [357, 68] width 650 height 24
